Goal: Information Seeking & Learning: Find specific fact

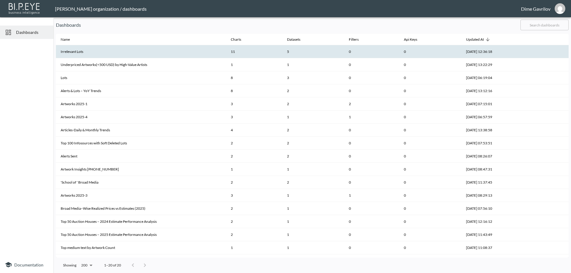
click at [91, 54] on th "Irrelevant Lots" at bounding box center [141, 51] width 170 height 13
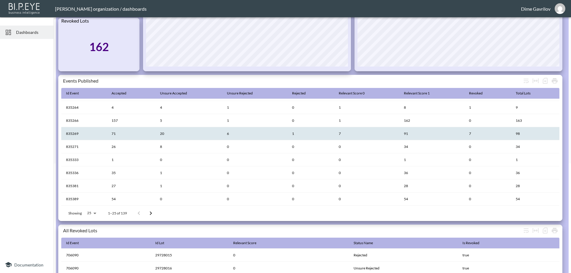
scroll to position [119, 0]
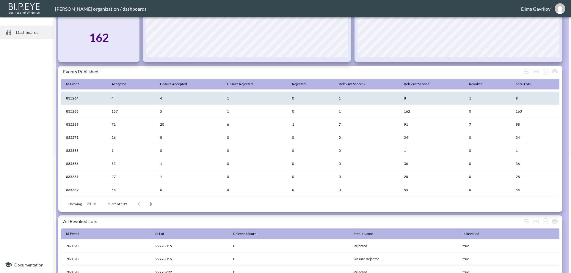
click at [73, 98] on th "835264" at bounding box center [84, 98] width 46 height 13
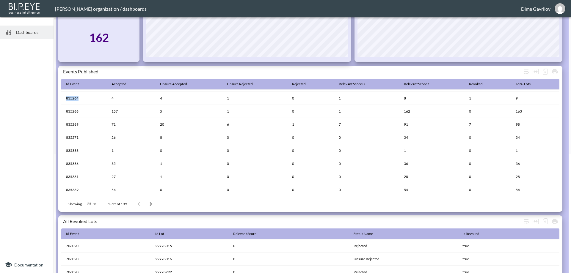
copy th "835264"
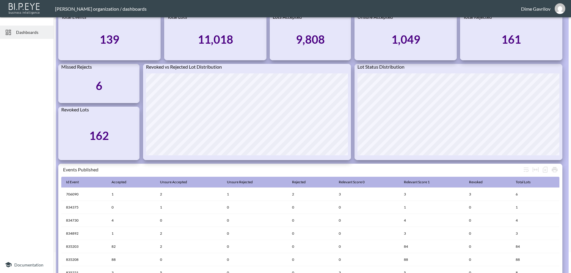
scroll to position [0, 0]
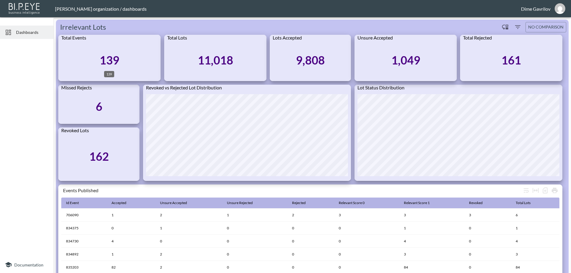
click at [101, 58] on div "139" at bounding box center [110, 60] width 20 height 14
drag, startPoint x: 101, startPoint y: 58, endPoint x: 110, endPoint y: 58, distance: 8.6
click at [110, 58] on div "139" at bounding box center [110, 60] width 20 height 14
click at [130, 58] on div "139" at bounding box center [109, 60] width 96 height 32
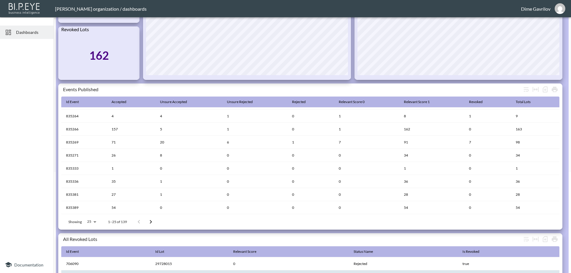
scroll to position [101, 0]
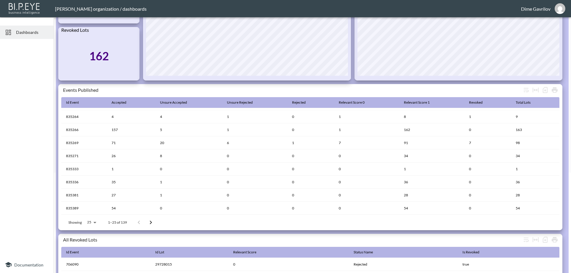
click at [92, 223] on body "BI.P.EYE, Interactive Analytics Dashboards - app Nadia Senft organization / das…" at bounding box center [285, 136] width 571 height 273
click at [89, 220] on li "500" at bounding box center [91, 218] width 23 height 11
type input "500"
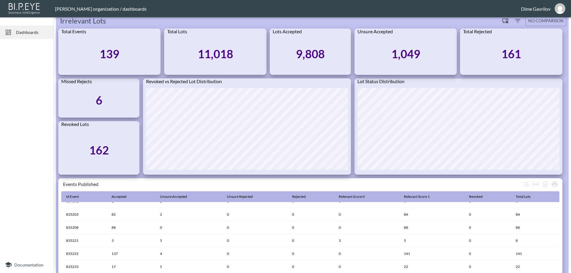
scroll to position [0, 0]
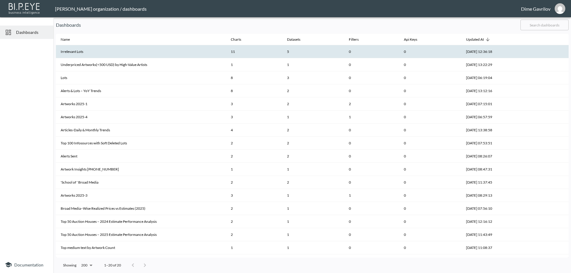
click at [82, 53] on th "Irrelevant Lots" at bounding box center [141, 51] width 170 height 13
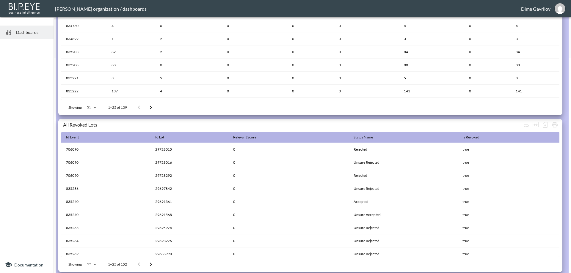
scroll to position [219, 0]
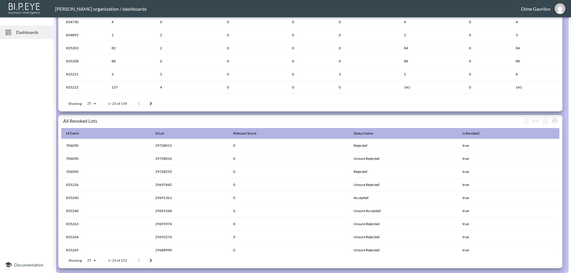
click at [90, 260] on body "BI.P.EYE, Interactive Analytics Dashboards - app Nadia Senft organization / das…" at bounding box center [285, 136] width 571 height 273
click at [29, 145] on div at bounding box center [285, 136] width 571 height 273
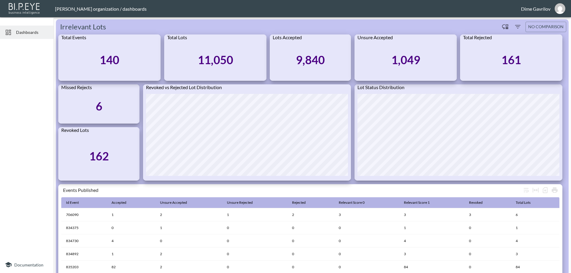
scroll to position [0, 0]
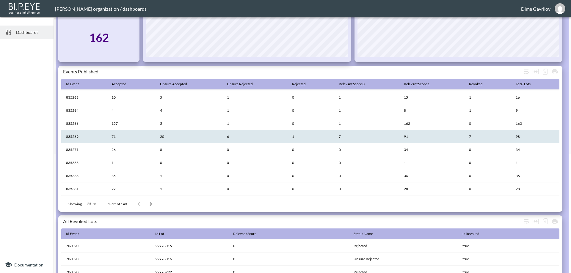
scroll to position [220, 0]
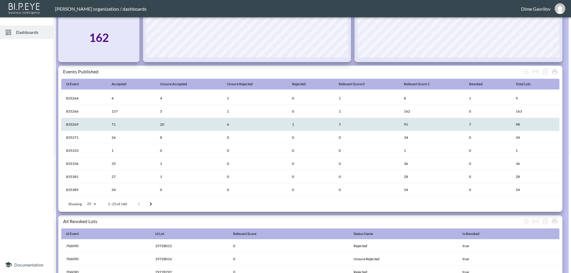
click at [65, 123] on th "835269" at bounding box center [84, 124] width 46 height 13
copy th "835269"
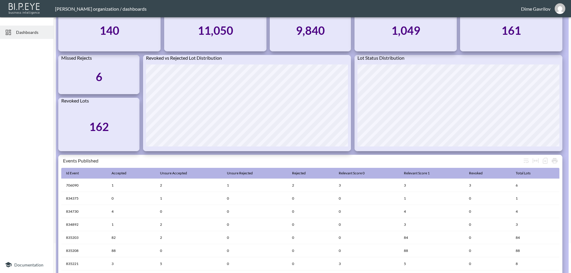
scroll to position [0, 0]
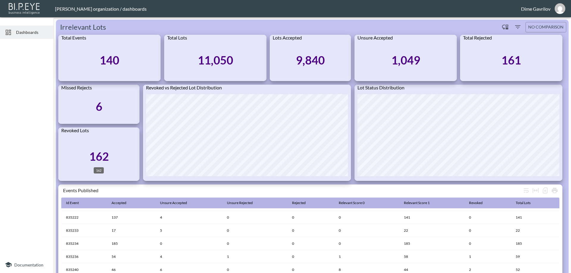
click at [92, 155] on div "162" at bounding box center [99, 157] width 20 height 14
drag, startPoint x: 92, startPoint y: 155, endPoint x: 99, endPoint y: 155, distance: 7.2
click at [99, 155] on div "162" at bounding box center [99, 157] width 20 height 14
click at [507, 59] on div "161" at bounding box center [511, 60] width 20 height 14
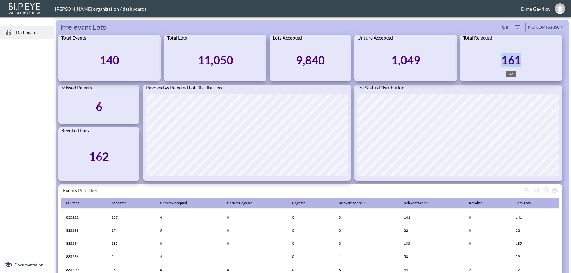
click at [512, 59] on div "161" at bounding box center [511, 60] width 20 height 14
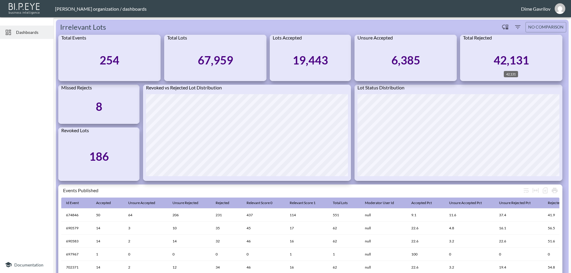
click at [505, 60] on div "42,131" at bounding box center [511, 60] width 35 height 14
copy div "42,131"
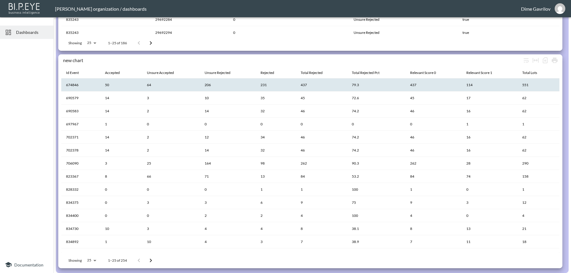
copy th "674846"
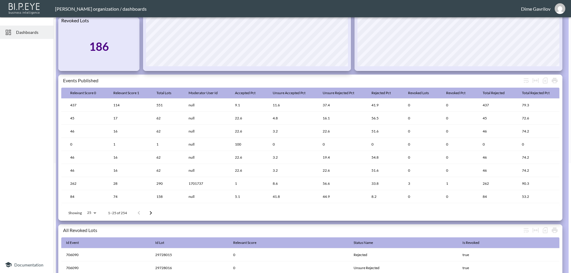
scroll to position [0, 183]
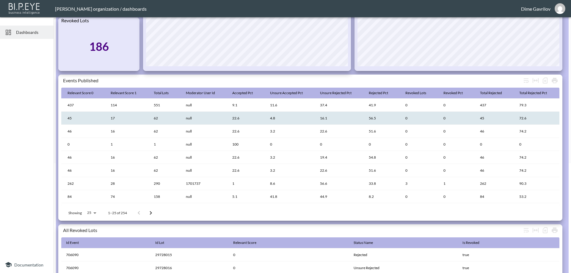
click at [413, 118] on th "0" at bounding box center [420, 118] width 38 height 13
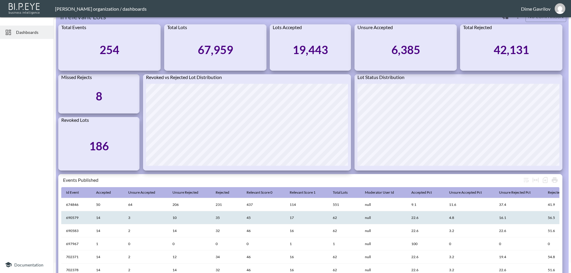
scroll to position [0, 0]
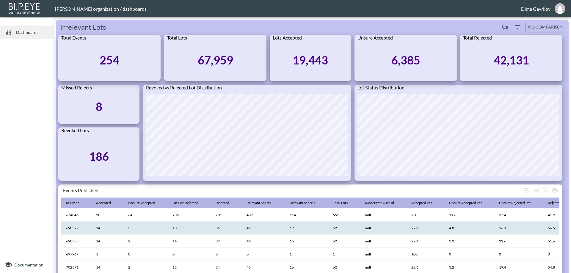
click at [415, 27] on div "Irrelevant Lots" at bounding box center [277, 27] width 442 height 10
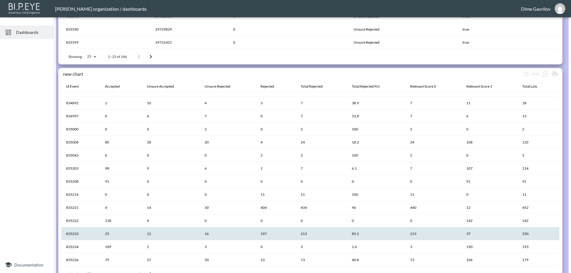
scroll to position [437, 0]
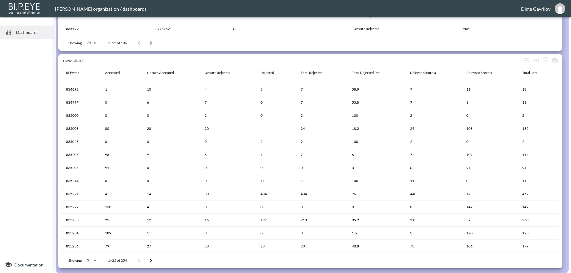
click at [92, 261] on body "BI.P.EYE, Interactive Analytics Dashboards - app Nadia Senft organization / das…" at bounding box center [285, 136] width 571 height 273
click at [89, 219] on li "500" at bounding box center [91, 218] width 23 height 11
type input "500"
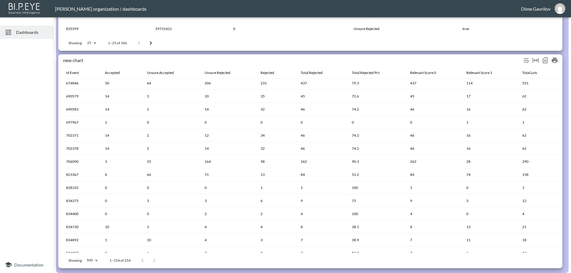
scroll to position [0, 0]
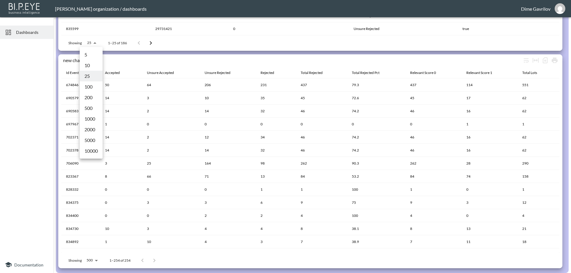
click at [94, 43] on body "BI.P.EYE, Interactive Analytics Dashboards - app Nadia Senft organization / das…" at bounding box center [285, 136] width 571 height 273
click at [93, 105] on li "500" at bounding box center [91, 108] width 23 height 11
type input "500"
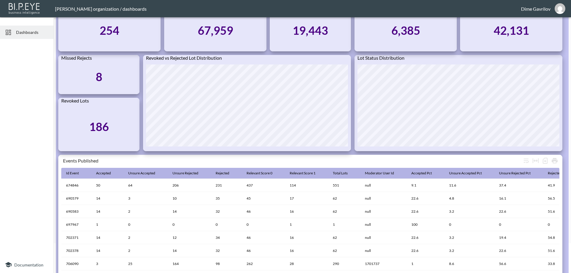
scroll to position [59, 0]
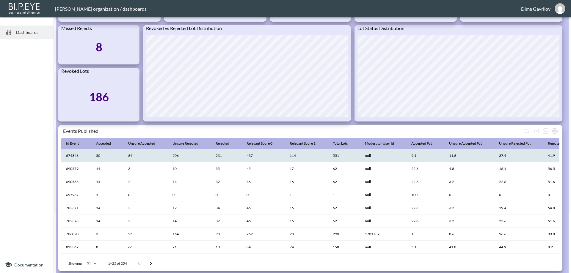
copy th "674846"
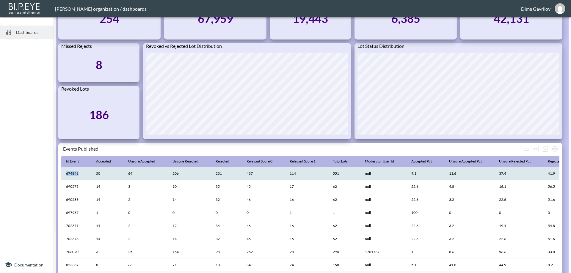
scroll to position [0, 0]
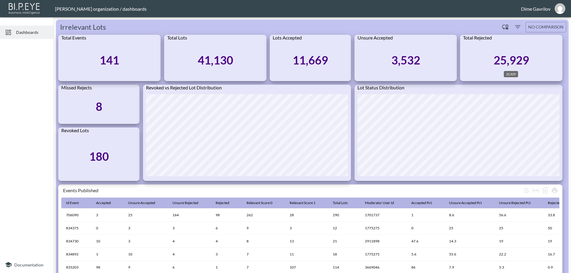
click at [509, 59] on div "25,929" at bounding box center [511, 60] width 35 height 14
copy div "25,929"
click at [471, 75] on div "25,929" at bounding box center [511, 60] width 96 height 32
